Goal: Transaction & Acquisition: Purchase product/service

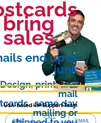
click at [82, 121] on link "EMAIL SUPPORT@" at bounding box center [82, 121] width 14 height 5
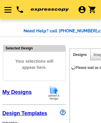
select select "4"
select select "10"
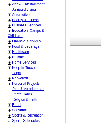
click at [17, 73] on link "Legal" at bounding box center [16, 73] width 9 height 4
select select "773"
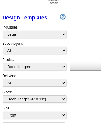
scroll to position [64, 0]
